Goal: Task Accomplishment & Management: Use online tool/utility

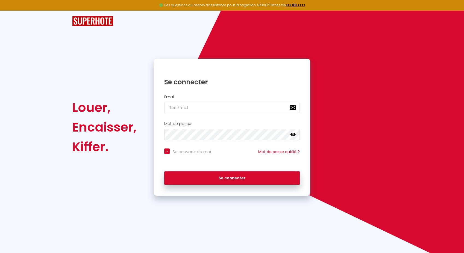
checkbox input "true"
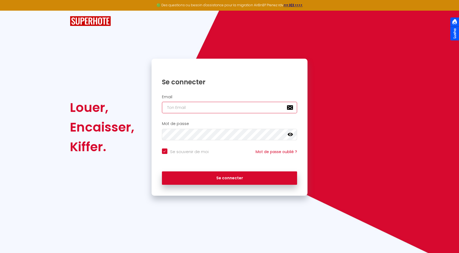
type input "[EMAIL_ADDRESS][DOMAIN_NAME]"
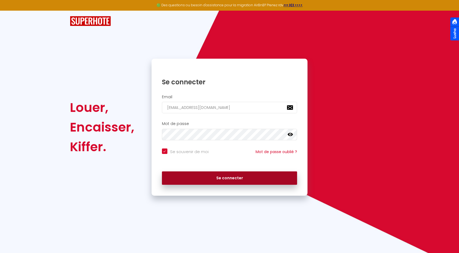
click at [273, 177] on button "Se connecter" at bounding box center [229, 179] width 135 height 14
checkbox input "true"
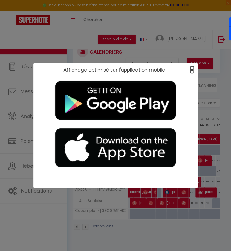
click at [192, 72] on span "×" at bounding box center [191, 69] width 3 height 7
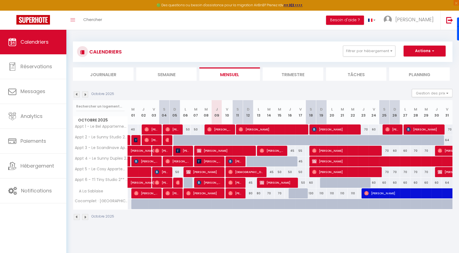
click at [87, 219] on img at bounding box center [85, 217] width 6 height 6
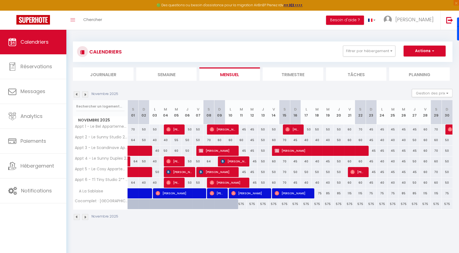
click at [312, 228] on div "CALENDRIERS Filtrer par hébergement Les appartements du Cocon Appt 1 - Le Bel A…" at bounding box center [262, 131] width 393 height 203
click at [323, 38] on div "CALENDRIERS Filtrer par hébergement Les appartements du Cocon Appt 1 - Le Bel A…" at bounding box center [263, 131] width 380 height 190
